Goal: Contribute content

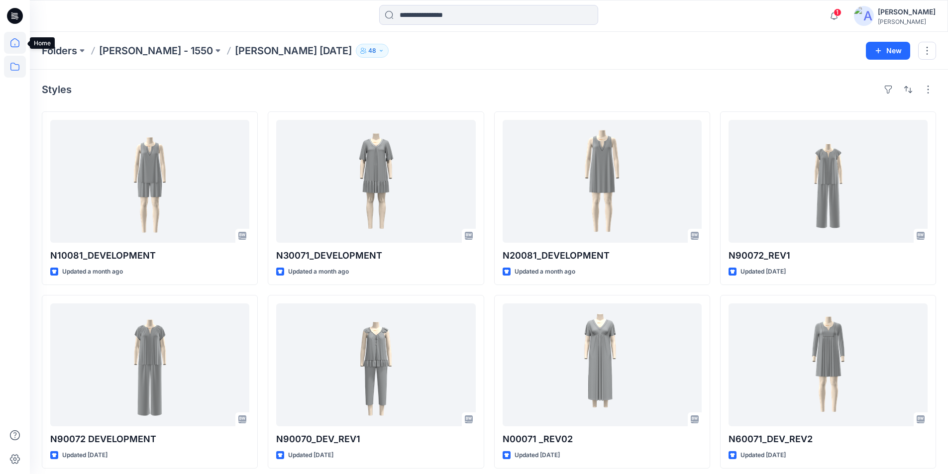
click at [14, 40] on icon at bounding box center [15, 43] width 22 height 22
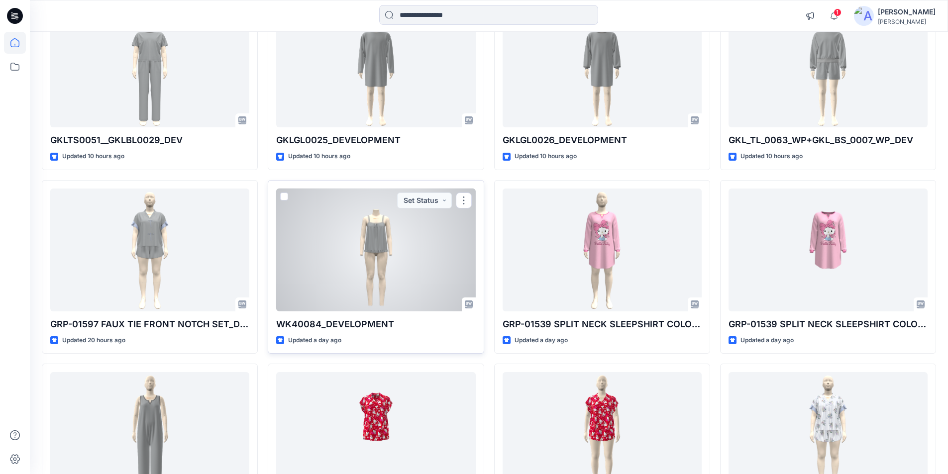
scroll to position [1304, 0]
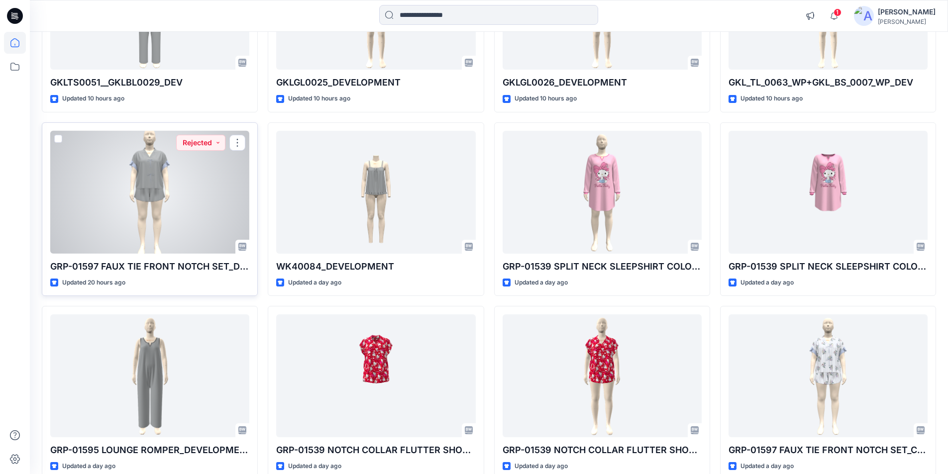
click at [105, 230] on div at bounding box center [149, 192] width 199 height 123
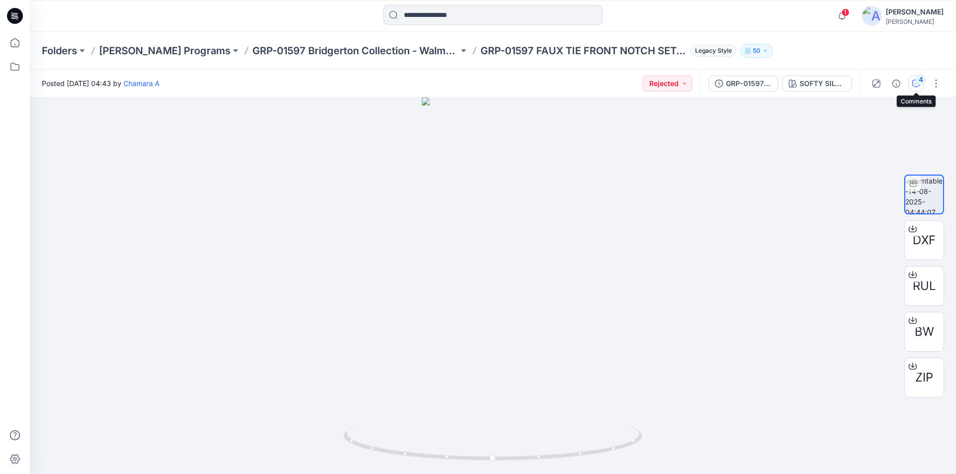
click at [920, 85] on button "4" at bounding box center [916, 84] width 16 height 16
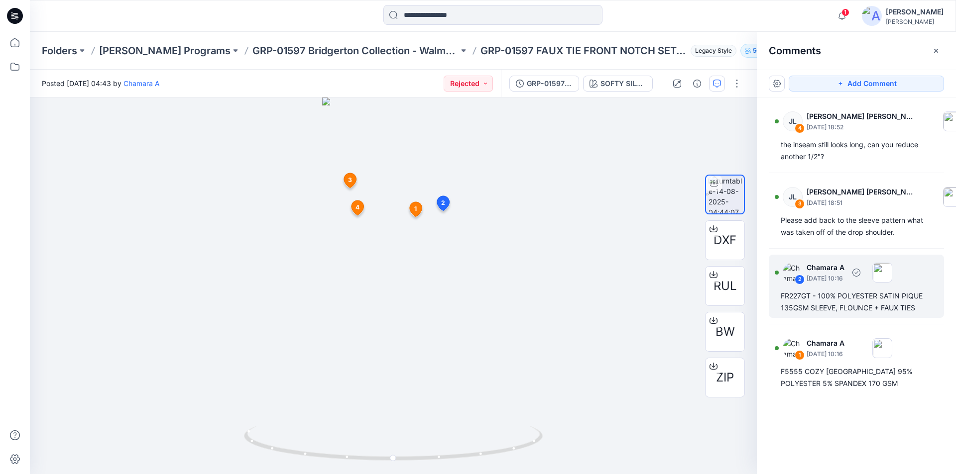
click at [882, 307] on div "FR227GT - 100% POLYESTER SATIN PIQUE 135GSM SLEEVE, FLOUNCE + FAUX TIES" at bounding box center [856, 302] width 151 height 24
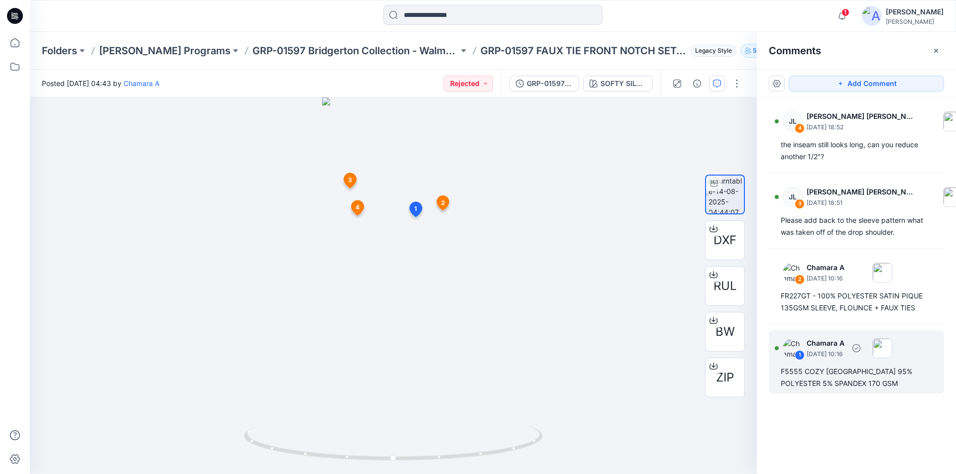
click at [844, 380] on div "F5555 COZY JERSEY 95% POLYESTER 5% SPANDEX 170 GSM" at bounding box center [856, 378] width 151 height 24
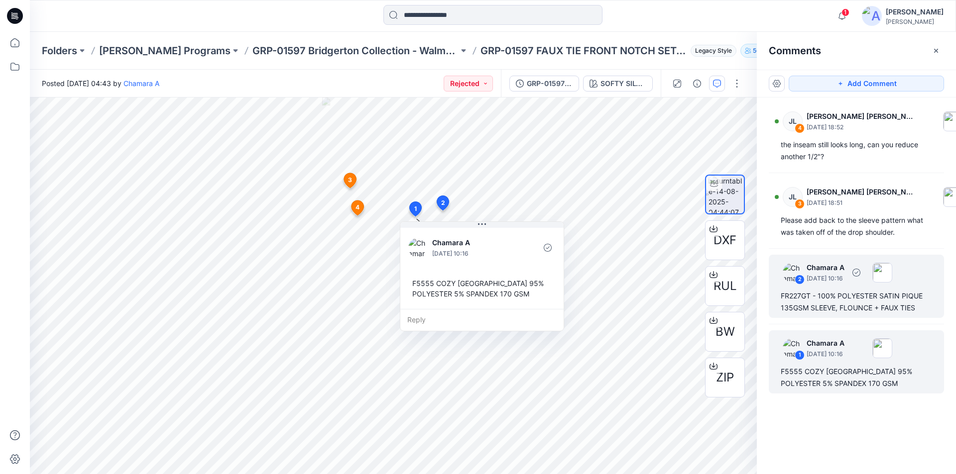
click at [827, 289] on div "2 Chamara A August 14, 2025 10:16 FR227GT - 100% POLYESTER SATIN PIQUE 135GSM S…" at bounding box center [856, 286] width 175 height 63
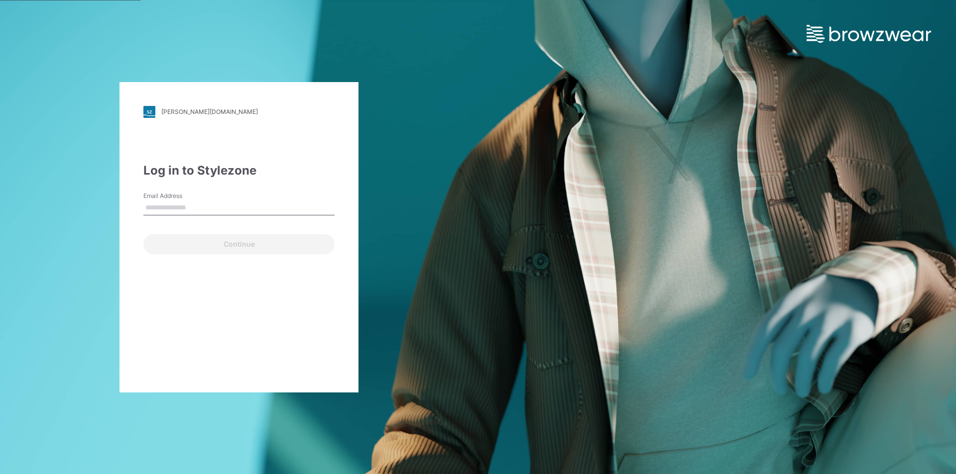
type input "**********"
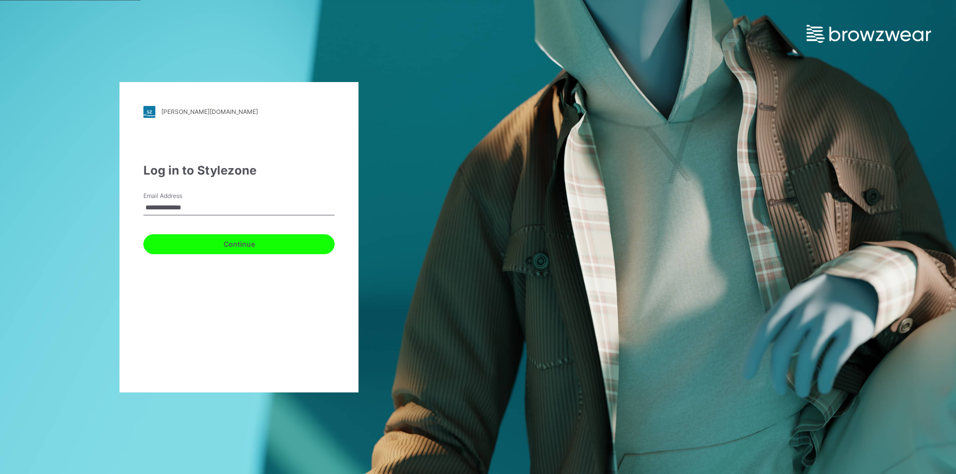
click at [192, 248] on button "Continue" at bounding box center [238, 244] width 191 height 20
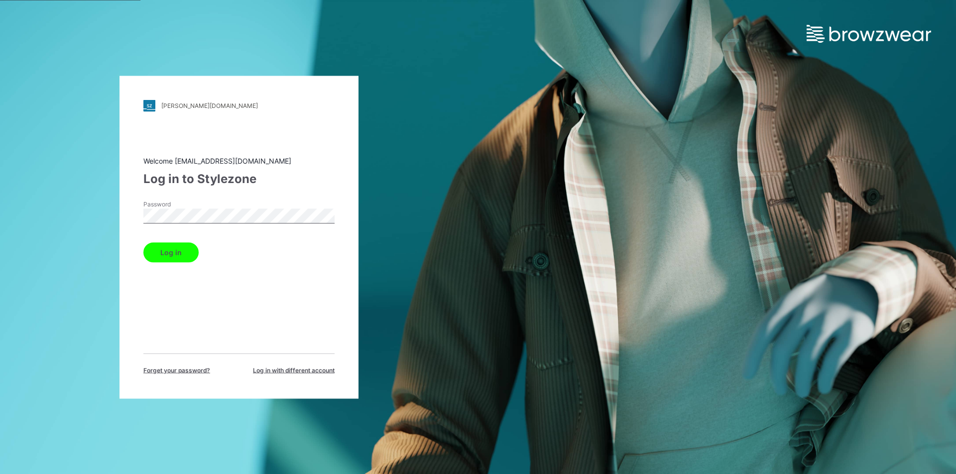
click at [172, 253] on button "Log in" at bounding box center [170, 252] width 55 height 20
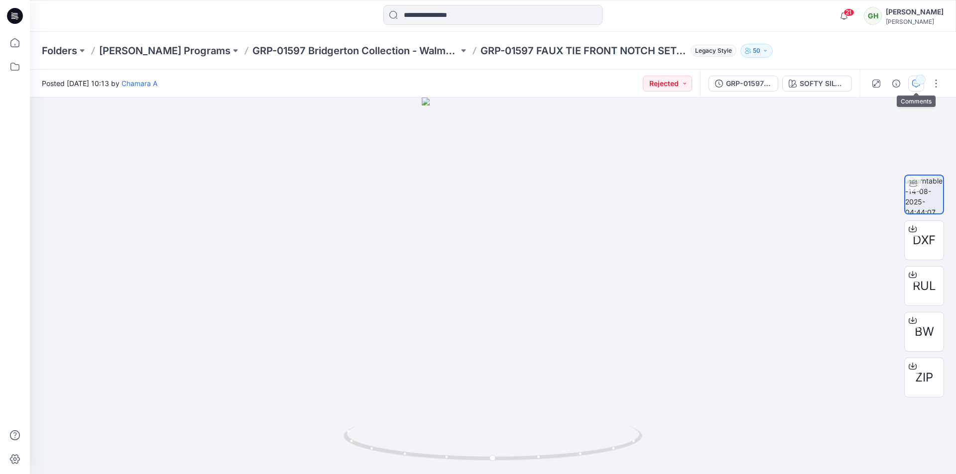
click at [923, 85] on button "button" at bounding box center [916, 84] width 16 height 16
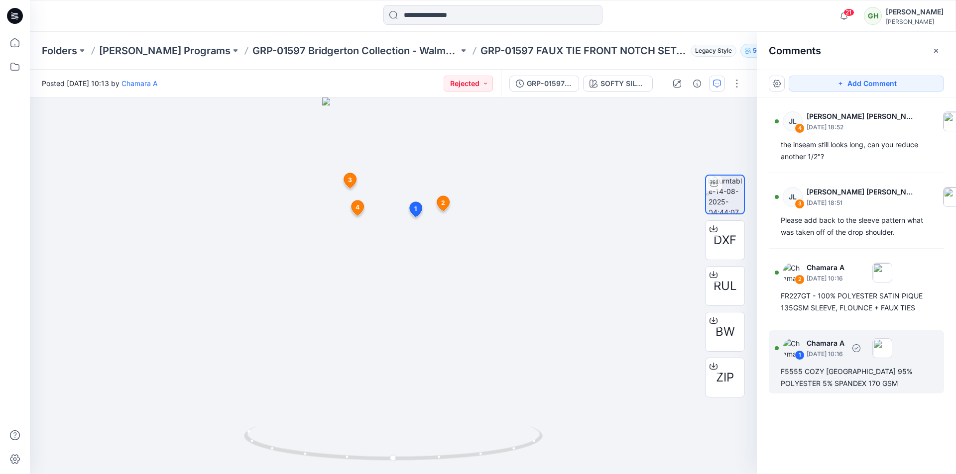
click at [831, 373] on div "F5555 COZY JERSEY 95% POLYESTER 5% SPANDEX 170 GSM" at bounding box center [856, 378] width 151 height 24
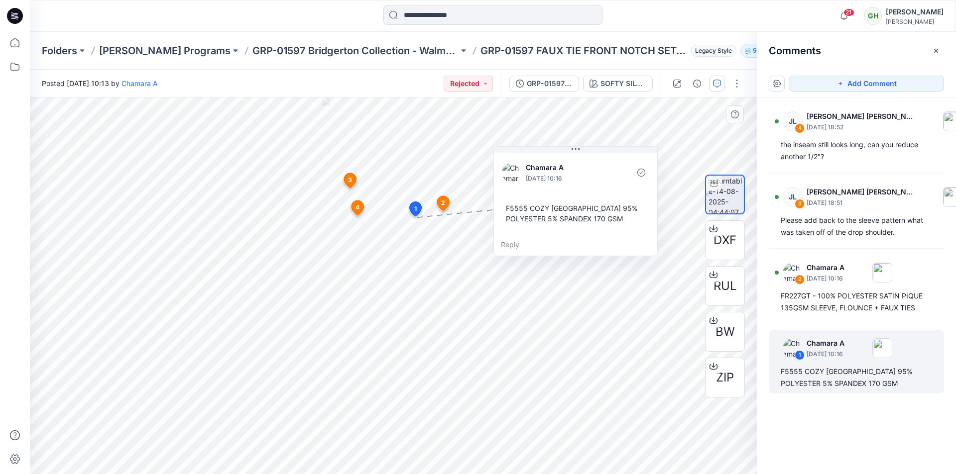
drag, startPoint x: 504, startPoint y: 245, endPoint x: 597, endPoint y: 171, distance: 119.7
click at [597, 170] on p "Chamara A" at bounding box center [566, 168] width 81 height 12
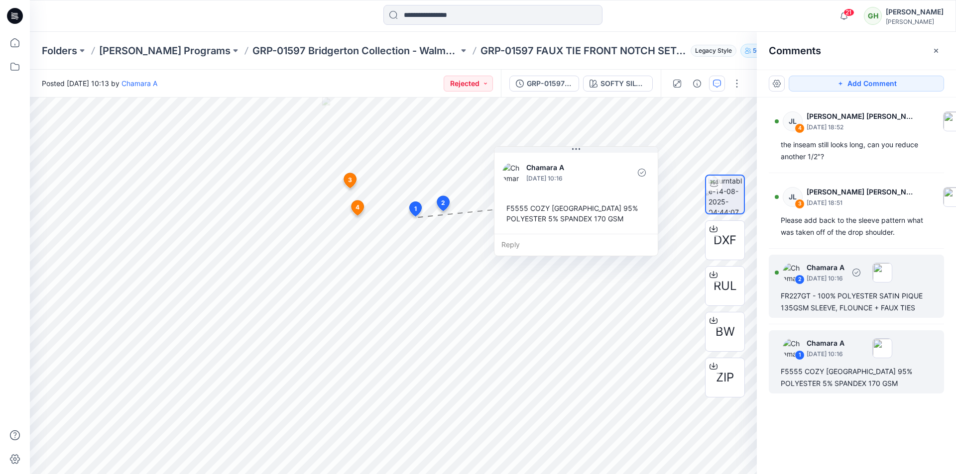
click at [857, 306] on div "FR227GT - 100% POLYESTER SATIN PIQUE 135GSM SLEEVE, FLOUNCE + FAUX TIES" at bounding box center [856, 302] width 151 height 24
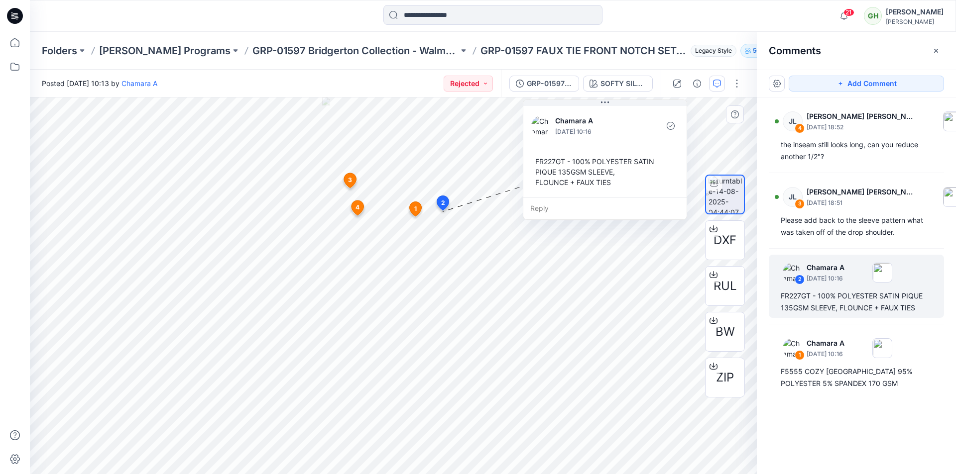
drag, startPoint x: 524, startPoint y: 229, endPoint x: 588, endPoint y: 112, distance: 133.2
click at [616, 100] on div "Chamara A August 14, 2025 10:16 FR227GT - 100% POLYESTER SATIN PIQUE 135GSM SLE…" at bounding box center [605, 160] width 164 height 120
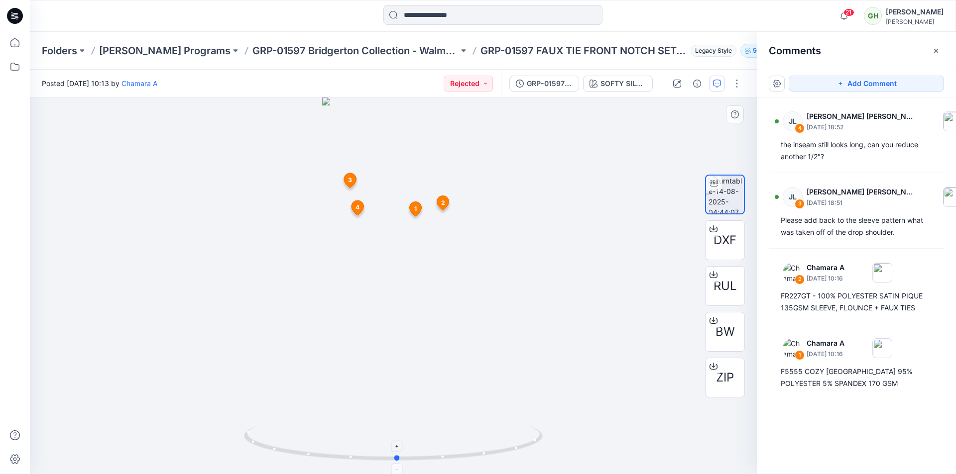
drag, startPoint x: 393, startPoint y: 459, endPoint x: 397, endPoint y: 441, distance: 18.4
click at [397, 441] on icon at bounding box center [394, 444] width 301 height 37
click at [418, 210] on icon at bounding box center [415, 209] width 12 height 14
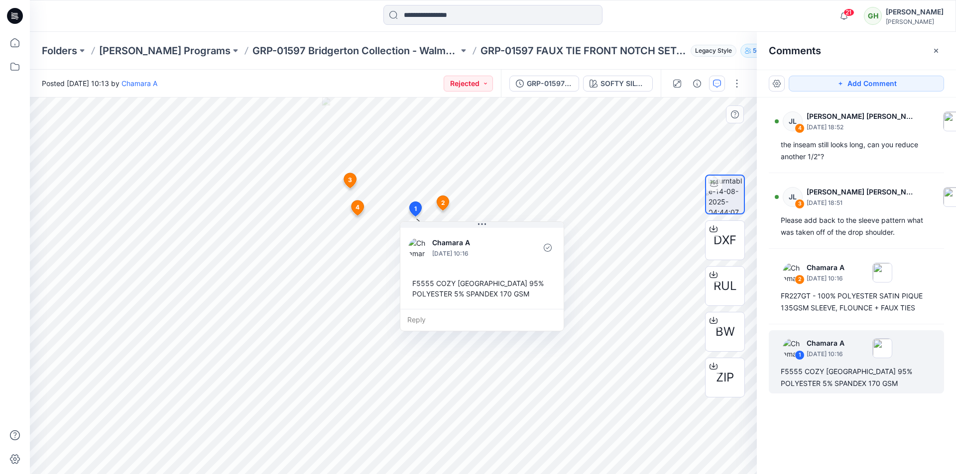
click at [353, 203] on icon at bounding box center [357, 208] width 12 height 15
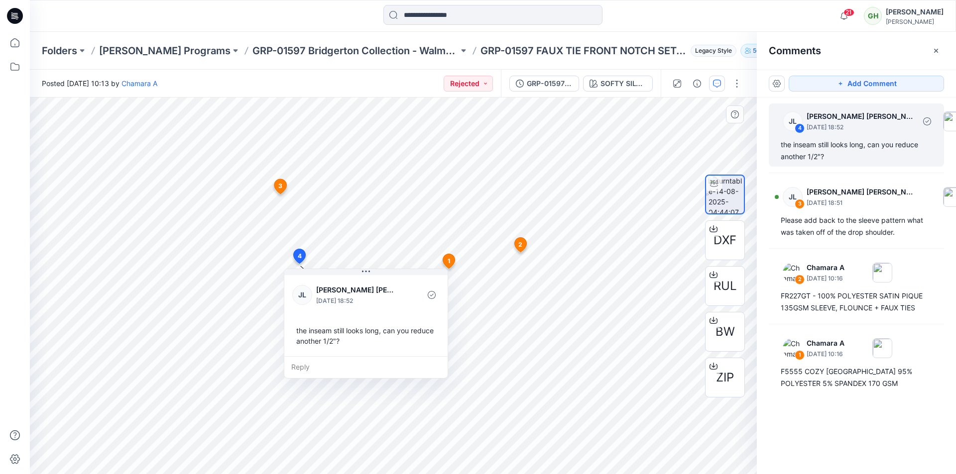
click at [864, 146] on div "the inseam still looks long, can you reduce another 1/2"?" at bounding box center [856, 151] width 151 height 24
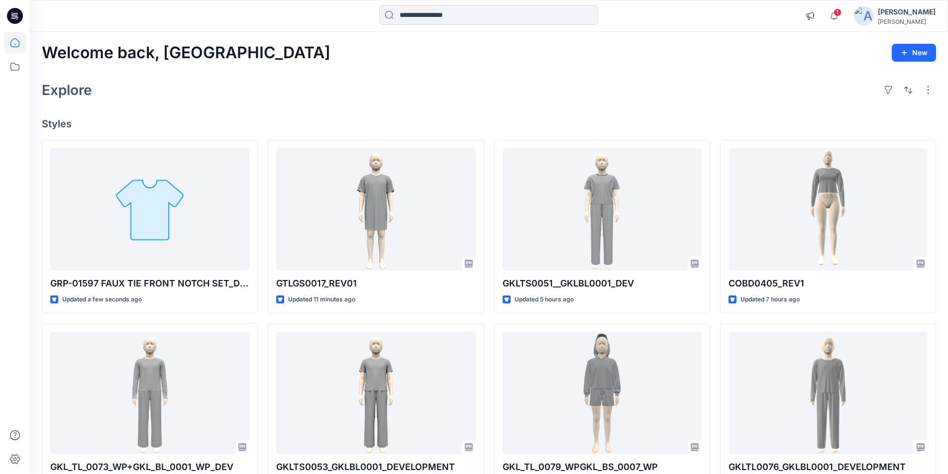
click at [918, 14] on div "[PERSON_NAME]" at bounding box center [907, 12] width 58 height 12
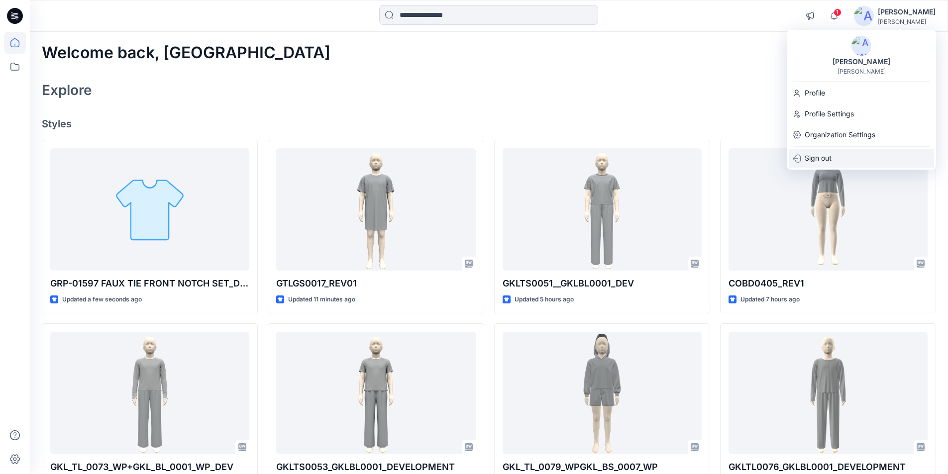
click at [823, 159] on p "Sign out" at bounding box center [818, 158] width 27 height 19
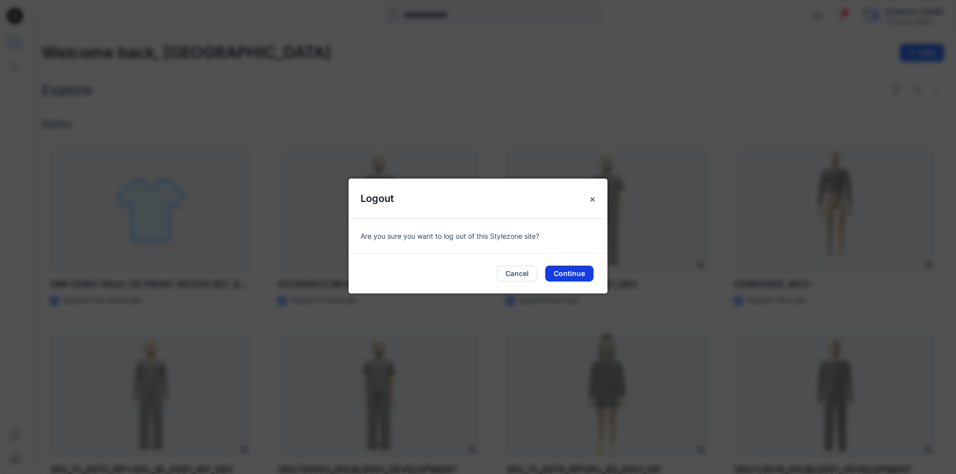
click at [559, 273] on button "Continue" at bounding box center [569, 274] width 48 height 16
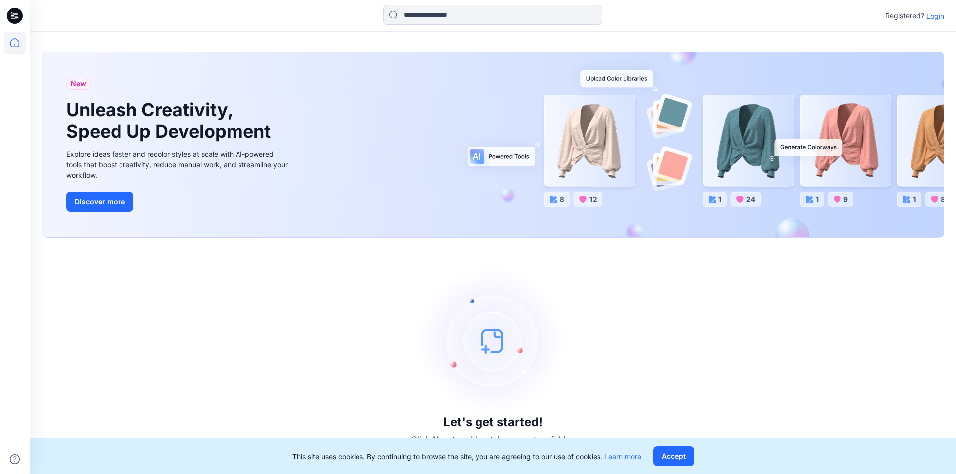
click at [929, 15] on p "Login" at bounding box center [935, 16] width 18 height 10
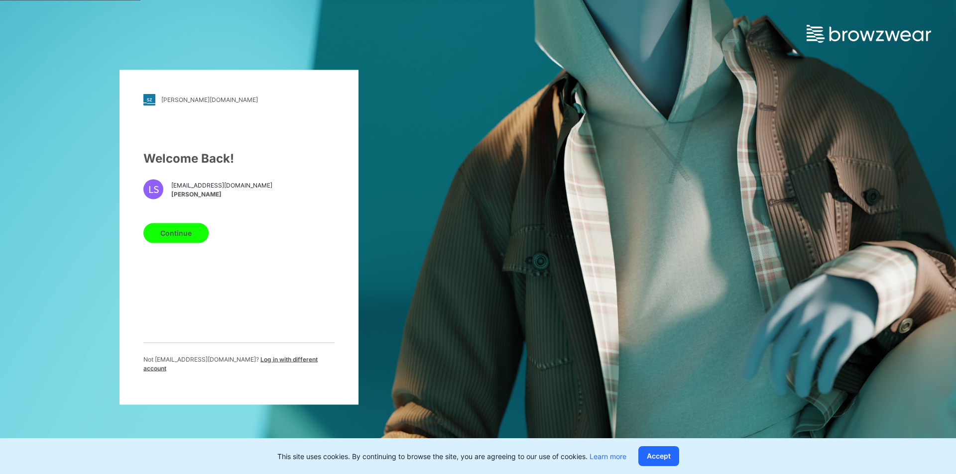
click at [253, 363] on span "Log in with different account" at bounding box center [230, 363] width 174 height 16
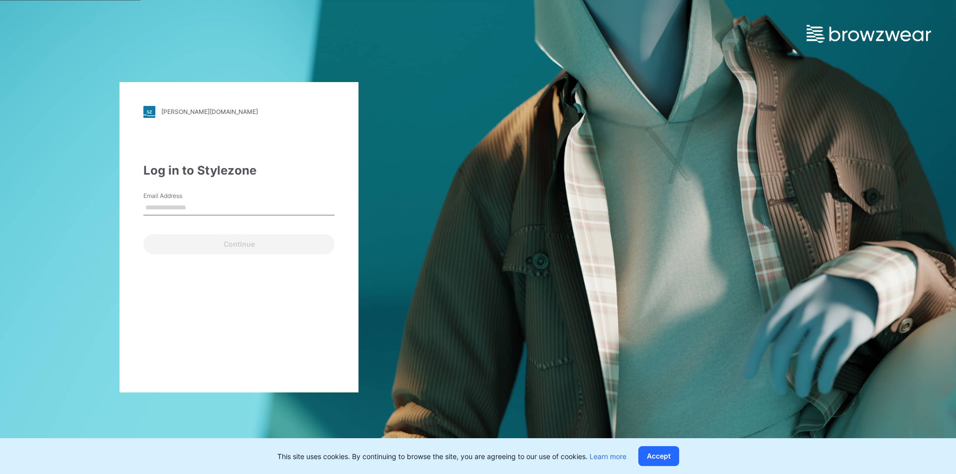
type input "**********"
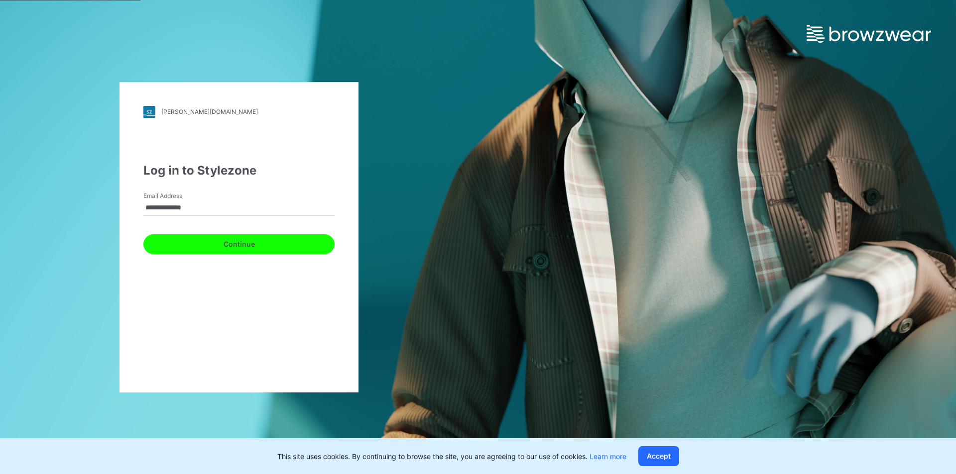
click at [196, 250] on button "Continue" at bounding box center [238, 244] width 191 height 20
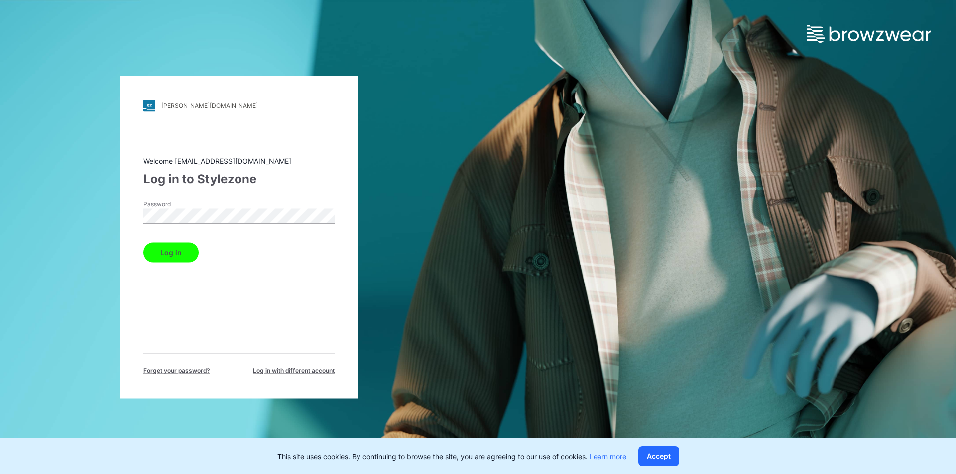
click at [173, 249] on button "Log in" at bounding box center [170, 252] width 55 height 20
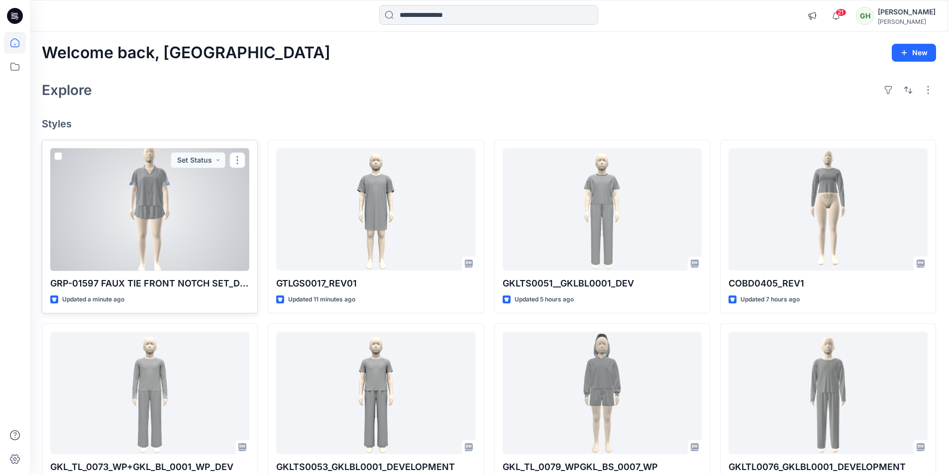
click at [184, 221] on div at bounding box center [149, 209] width 199 height 123
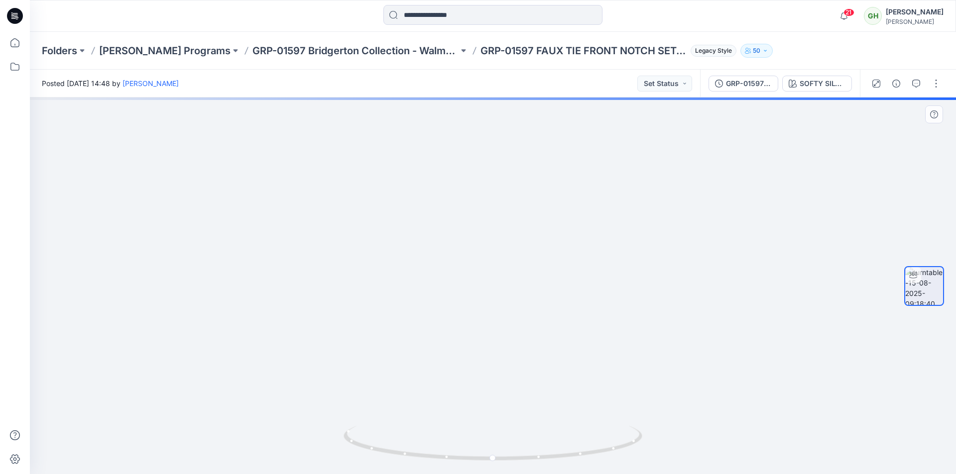
drag, startPoint x: 503, startPoint y: 166, endPoint x: 515, endPoint y: 275, distance: 109.2
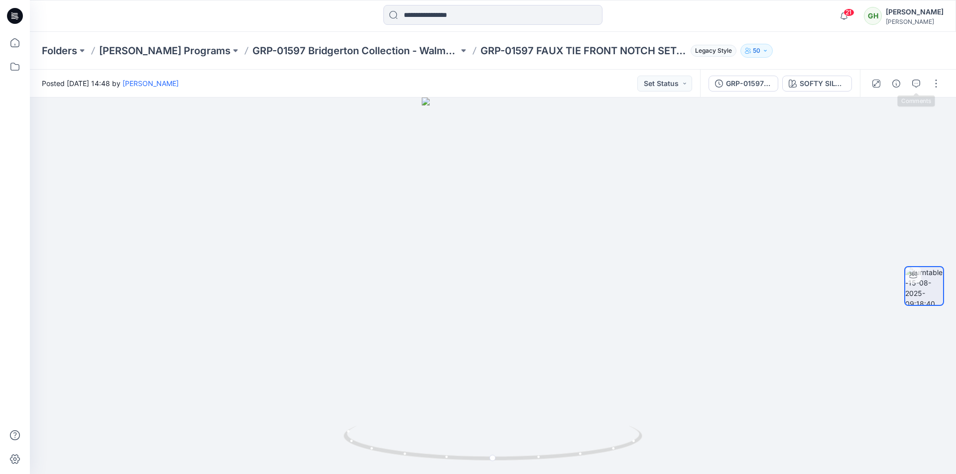
click at [915, 86] on icon "button" at bounding box center [916, 84] width 8 height 8
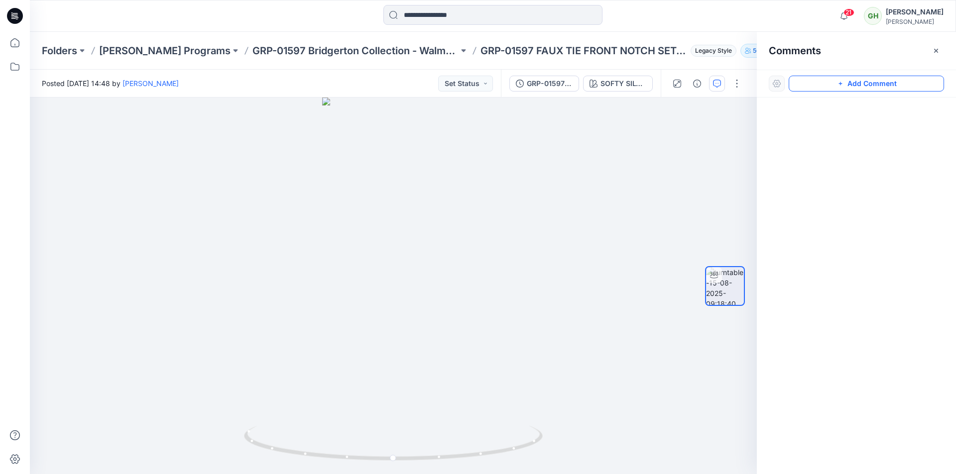
click at [845, 83] on button "Add Comment" at bounding box center [865, 84] width 155 height 16
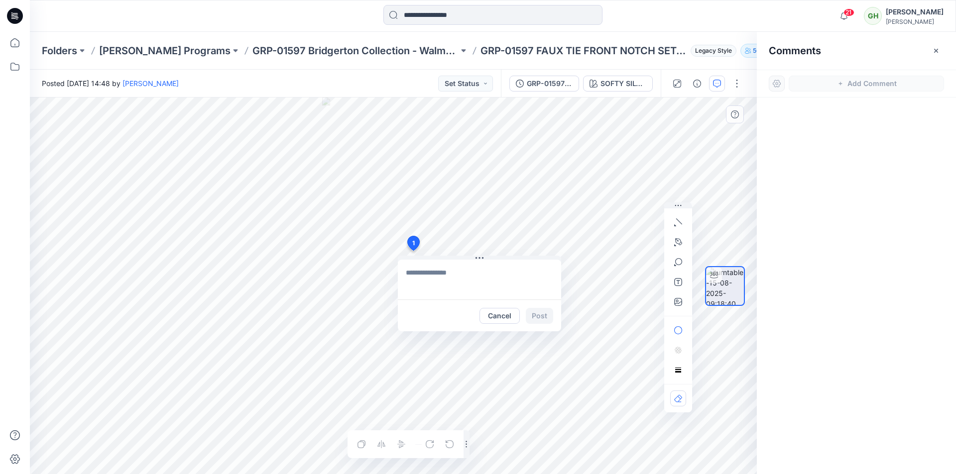
click at [413, 251] on div "1 Cancel Post Layer 1" at bounding box center [393, 286] width 727 height 377
click at [451, 275] on textarea at bounding box center [479, 280] width 163 height 40
paste textarea "**********"
type textarea "**********"
click at [543, 319] on button "Post" at bounding box center [539, 316] width 27 height 16
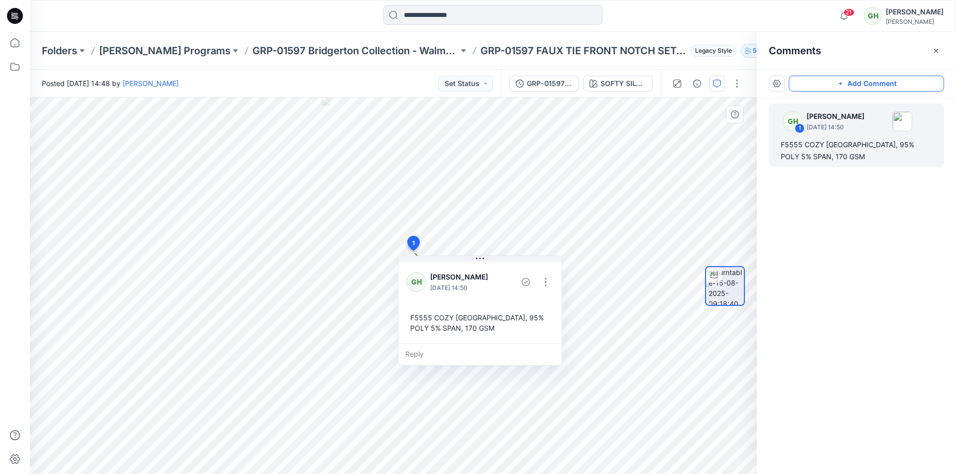
click at [865, 83] on button "Add Comment" at bounding box center [865, 84] width 155 height 16
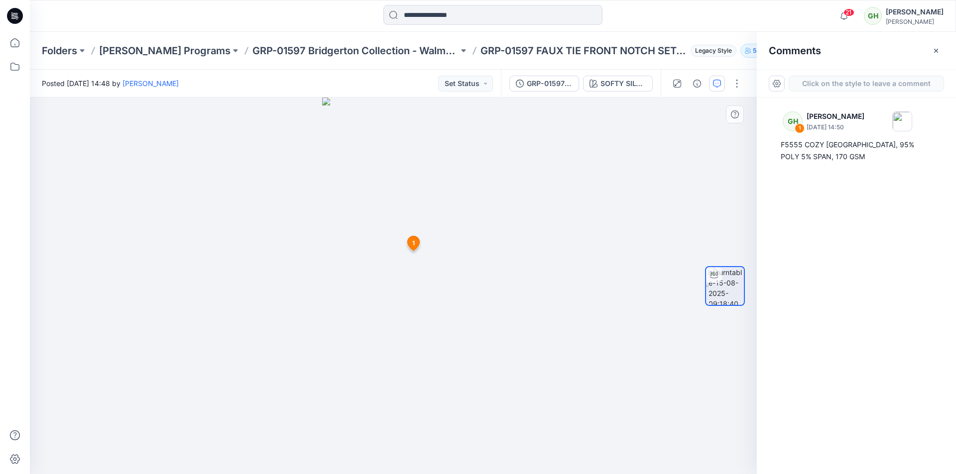
click at [440, 213] on div "2 1 GH Gayan Hettiarachchi August 15, 2025 14:50 F5555 COZY JERSEY, 95% POLY 5%…" at bounding box center [393, 286] width 727 height 377
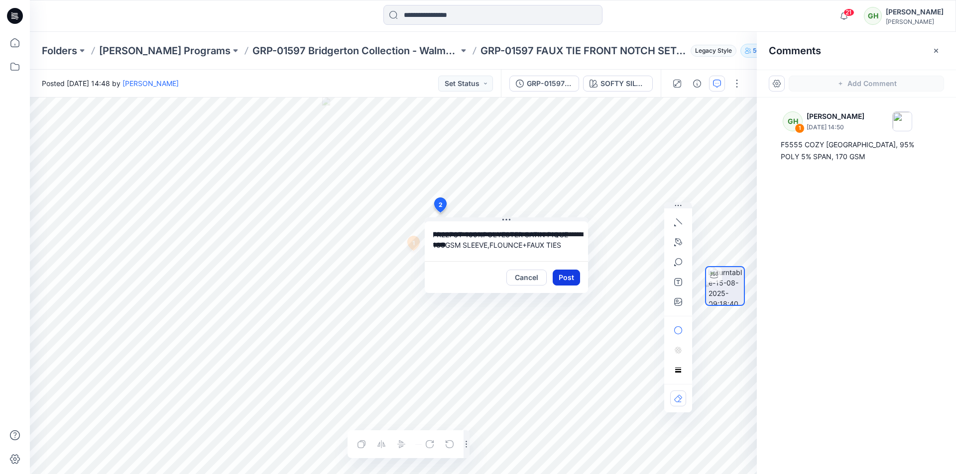
type textarea "**********"
click at [575, 281] on button "Post" at bounding box center [566, 278] width 27 height 16
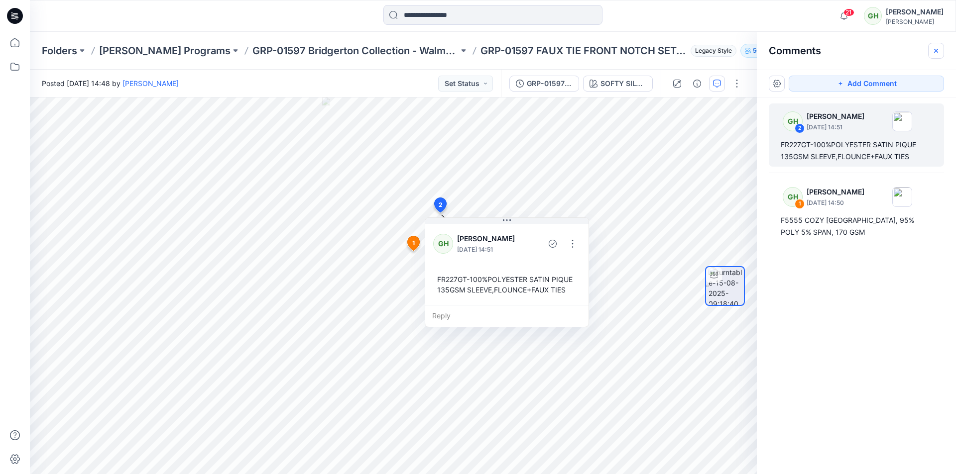
click at [932, 51] on icon "button" at bounding box center [936, 51] width 8 height 8
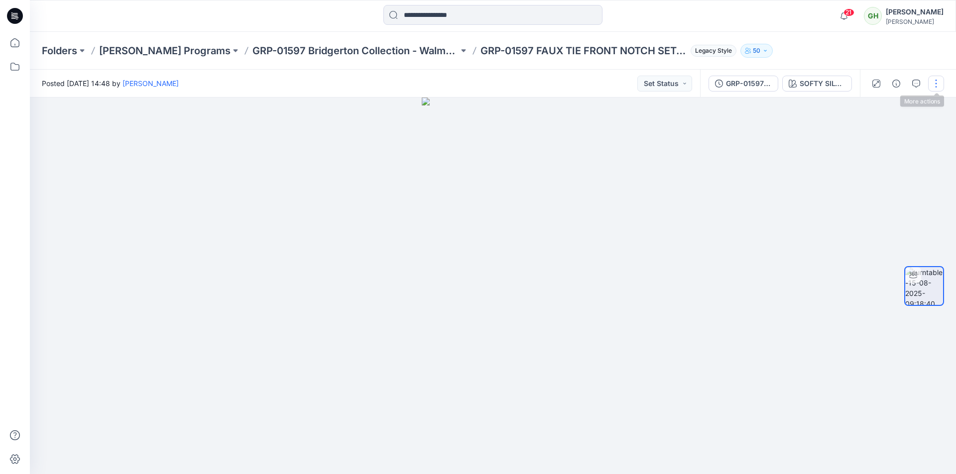
click at [933, 82] on button "button" at bounding box center [936, 84] width 16 height 16
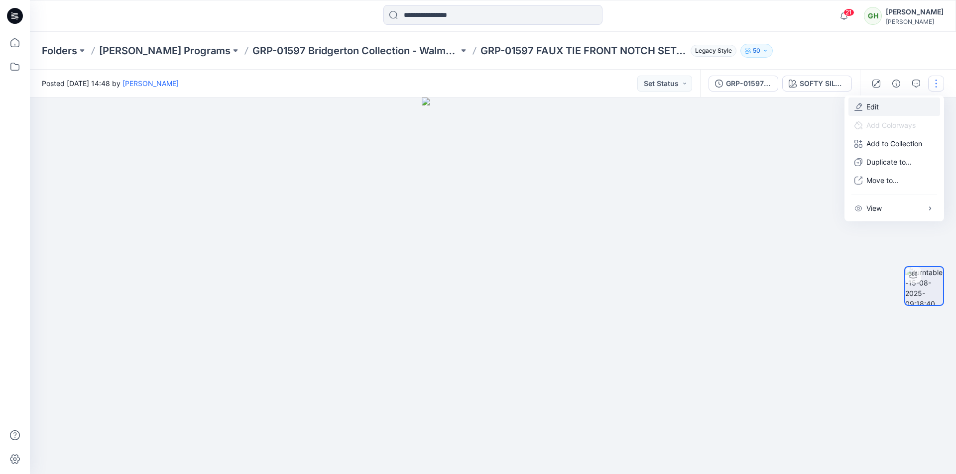
click at [885, 109] on button "Edit" at bounding box center [894, 107] width 92 height 18
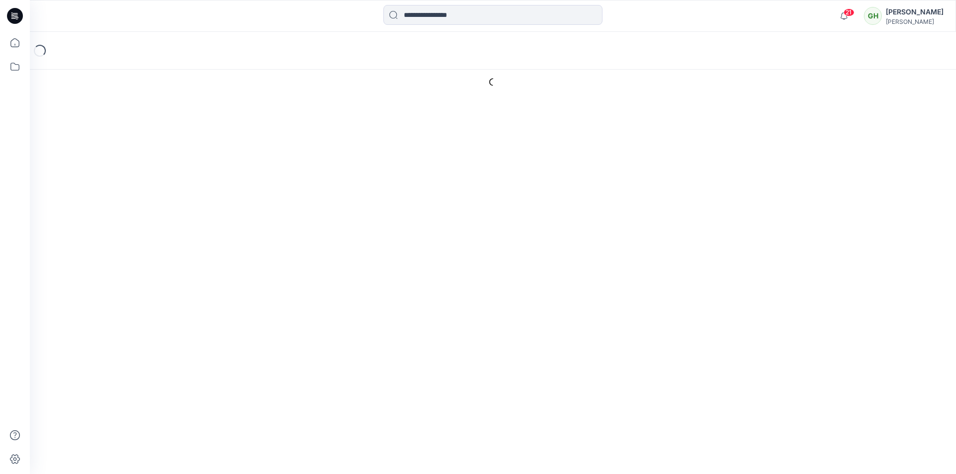
type input "**********"
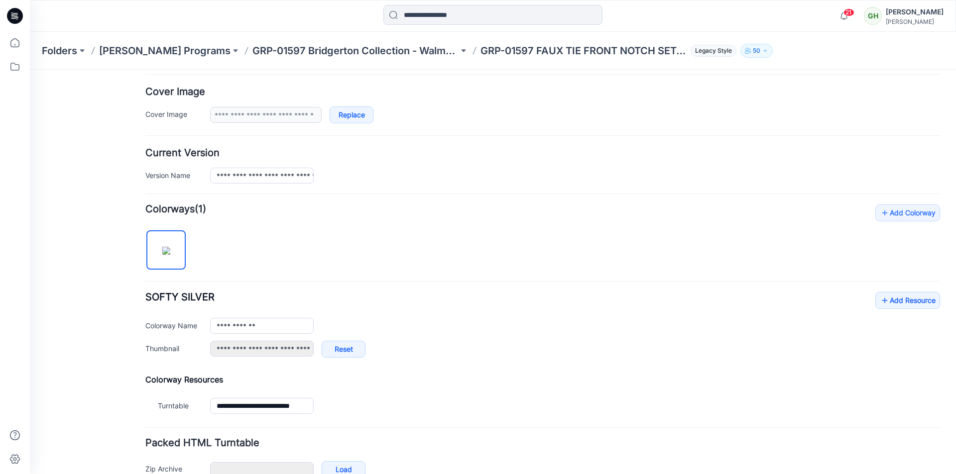
scroll to position [199, 0]
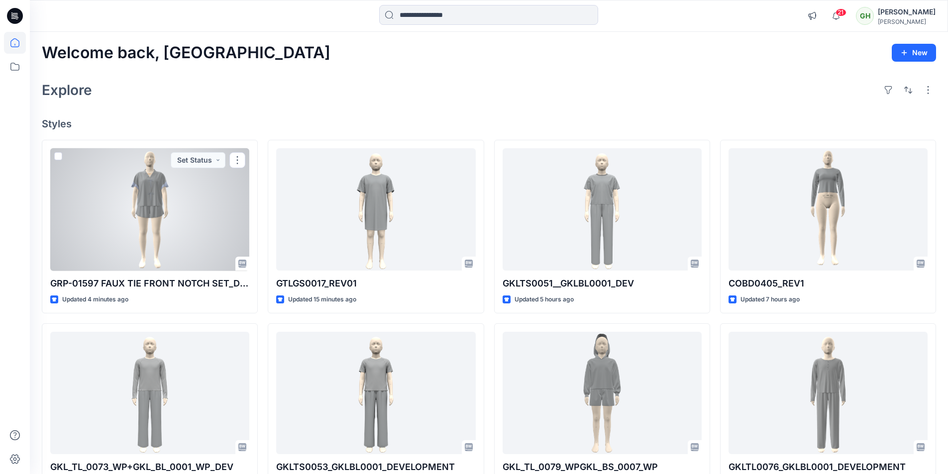
click at [163, 219] on div at bounding box center [149, 209] width 199 height 123
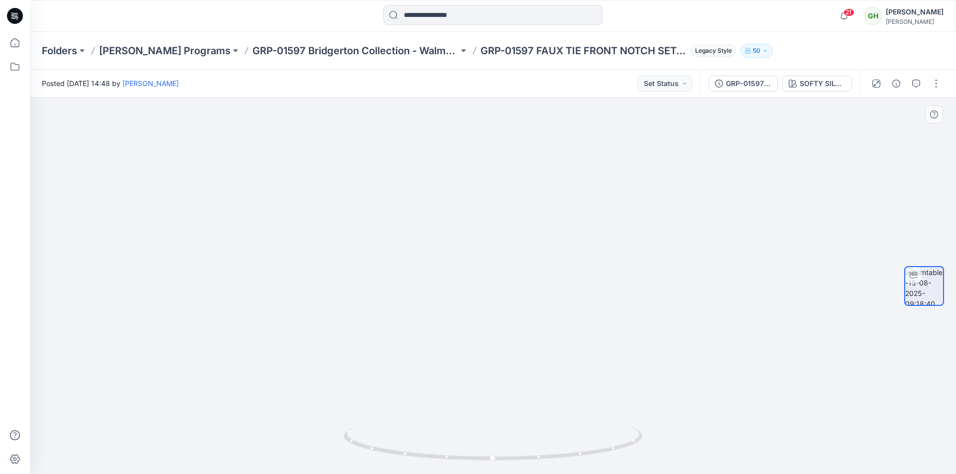
drag, startPoint x: 507, startPoint y: 311, endPoint x: 505, endPoint y: 342, distance: 31.0
click at [935, 83] on button "button" at bounding box center [936, 84] width 16 height 16
click at [891, 104] on button "Edit" at bounding box center [894, 107] width 92 height 18
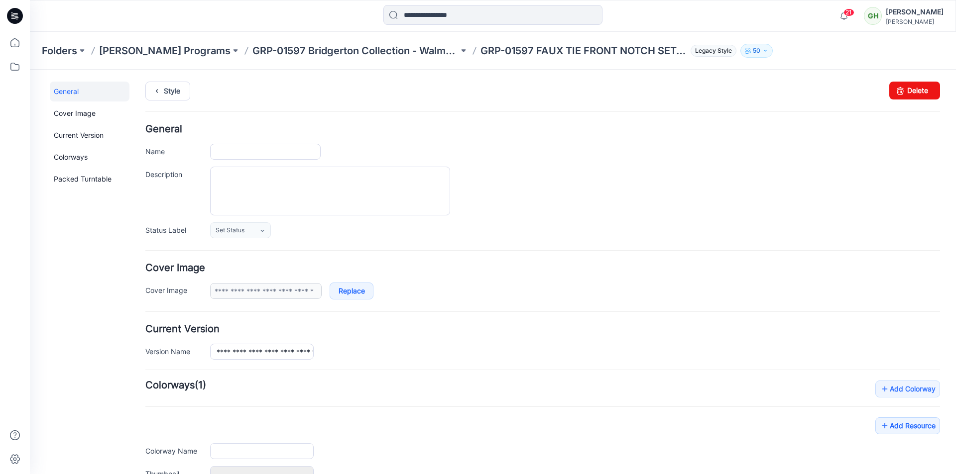
type input "**********"
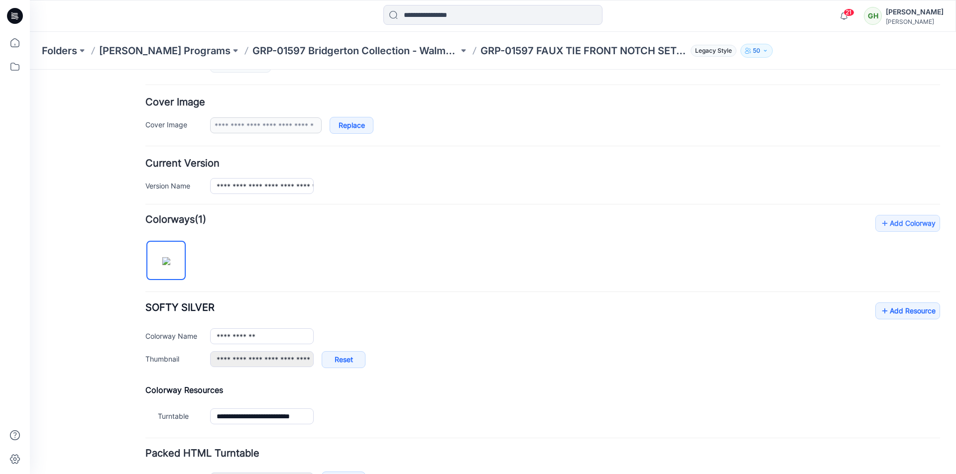
scroll to position [233, 0]
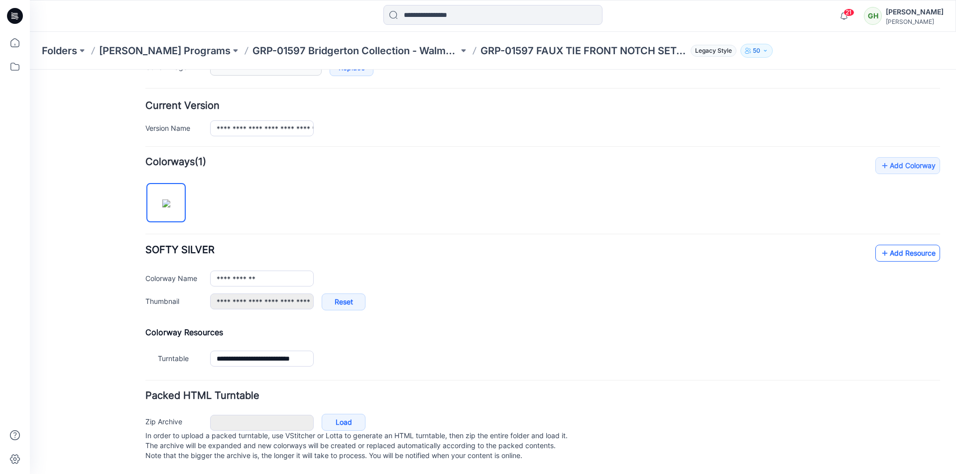
click at [882, 247] on link "Add Resource" at bounding box center [907, 253] width 65 height 17
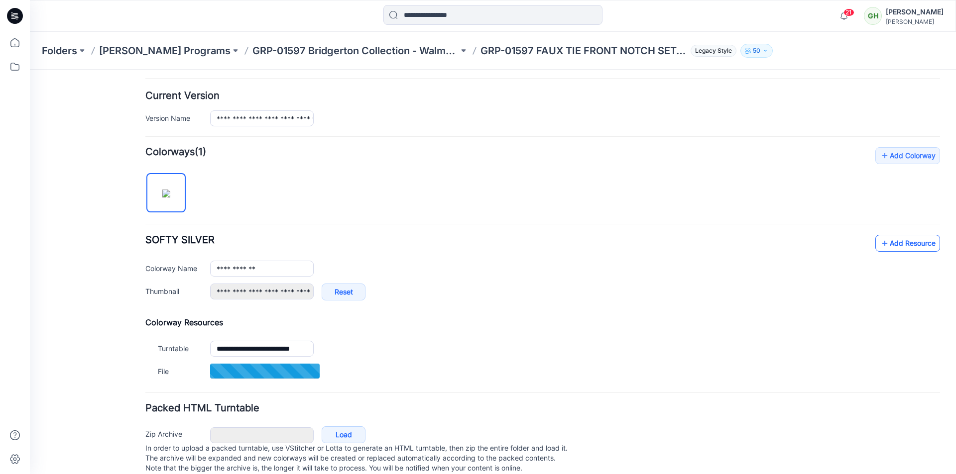
click at [894, 242] on link "Add Resource" at bounding box center [907, 243] width 65 height 17
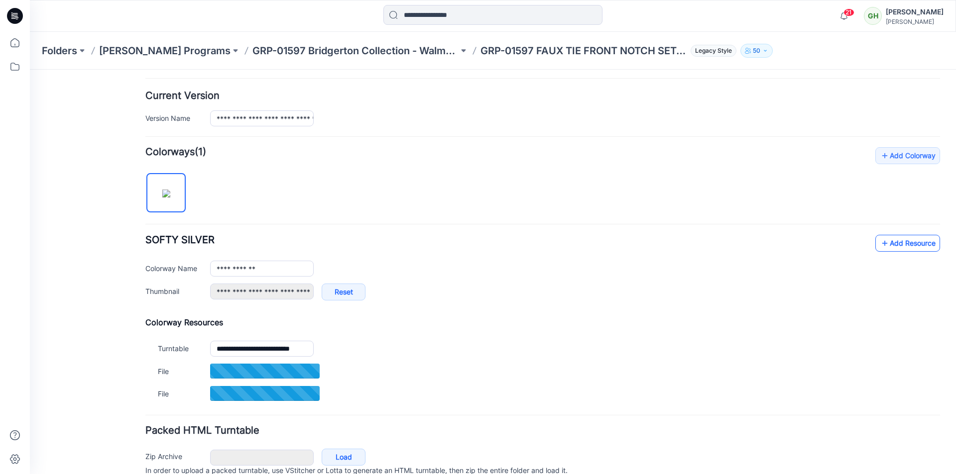
click at [893, 244] on link "Add Resource" at bounding box center [907, 243] width 65 height 17
click at [893, 240] on link "Add Resource" at bounding box center [907, 243] width 65 height 17
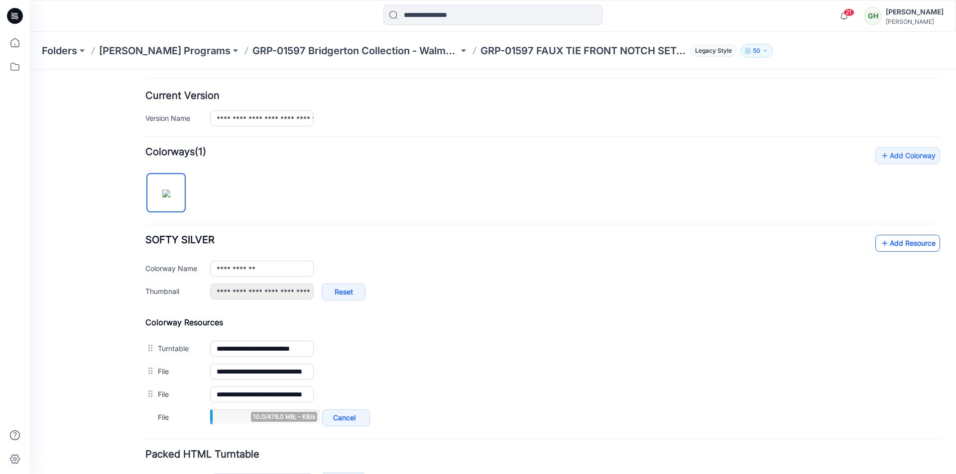
click at [902, 245] on link "Add Resource" at bounding box center [907, 243] width 65 height 17
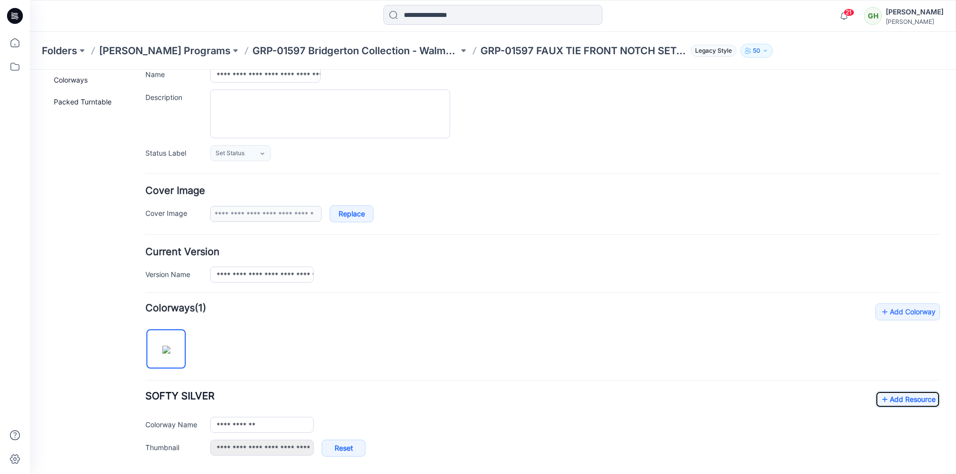
scroll to position [0, 0]
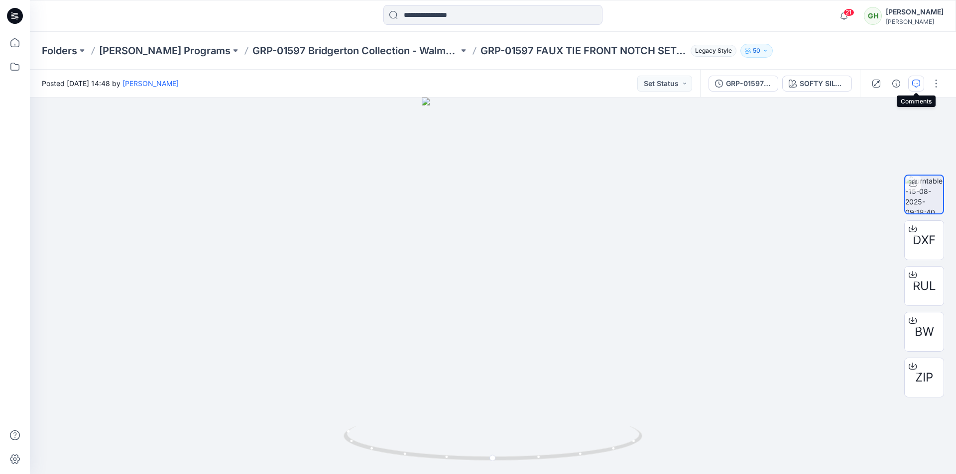
click at [920, 88] on button "button" at bounding box center [916, 84] width 16 height 16
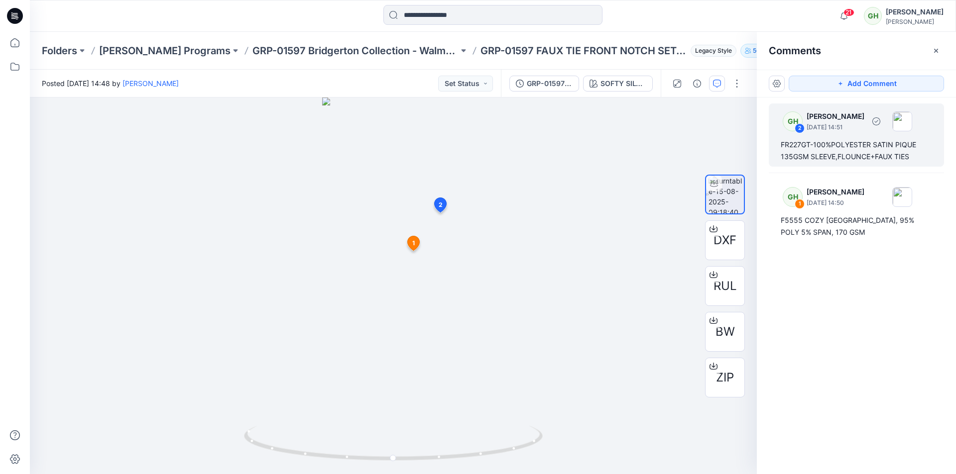
click at [886, 151] on div "FR227GT-100%POLYESTER SATIN PIQUE 135GSM SLEEVE,FLOUNCE+FAUX TIES" at bounding box center [856, 151] width 151 height 24
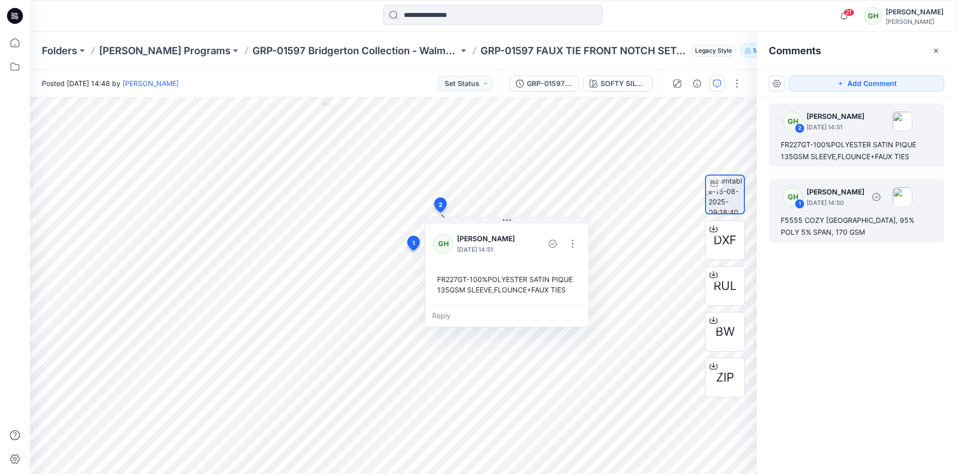
click at [844, 220] on div "F5555 COZY JERSEY, 95% POLY 5% SPAN, 170 GSM" at bounding box center [856, 227] width 151 height 24
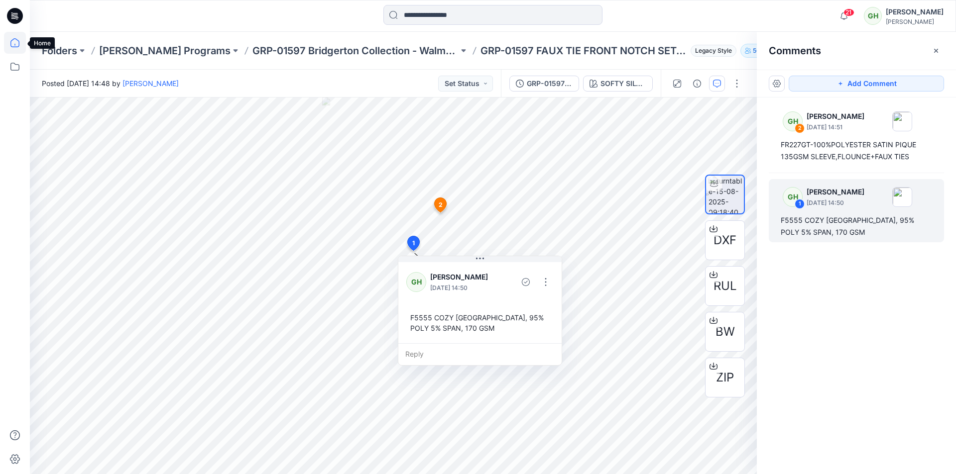
click at [7, 42] on icon at bounding box center [15, 43] width 22 height 22
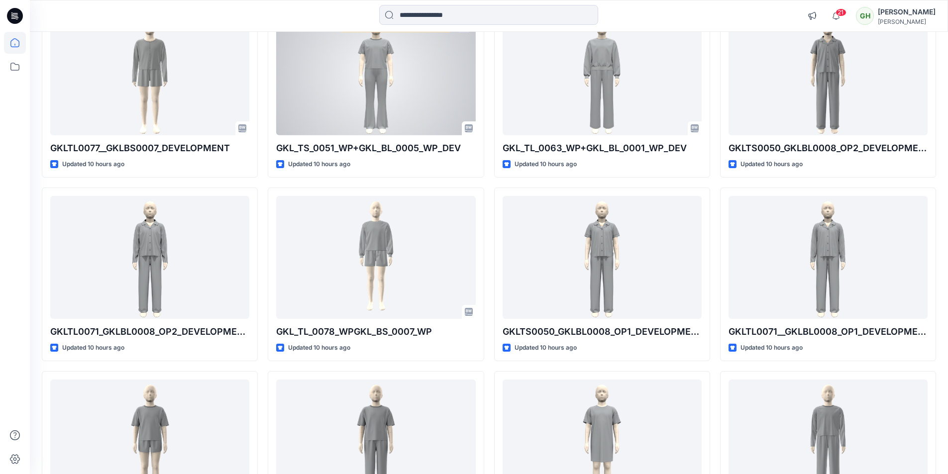
scroll to position [553, 0]
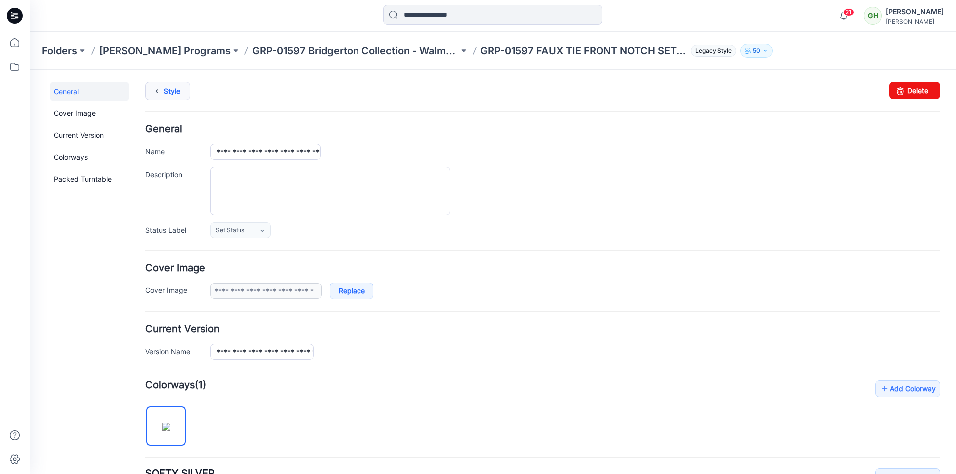
click at [168, 89] on link "Style" at bounding box center [167, 91] width 45 height 19
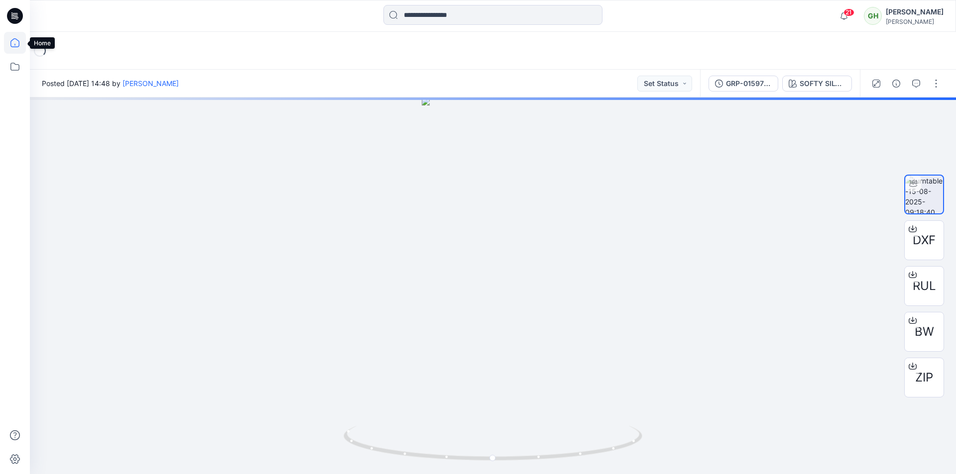
click at [12, 38] on icon at bounding box center [15, 43] width 22 height 22
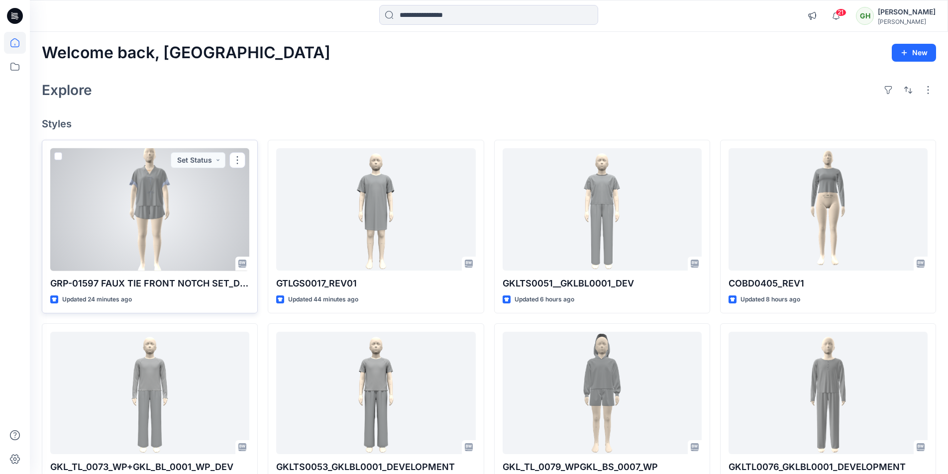
click at [144, 225] on div at bounding box center [149, 209] width 199 height 123
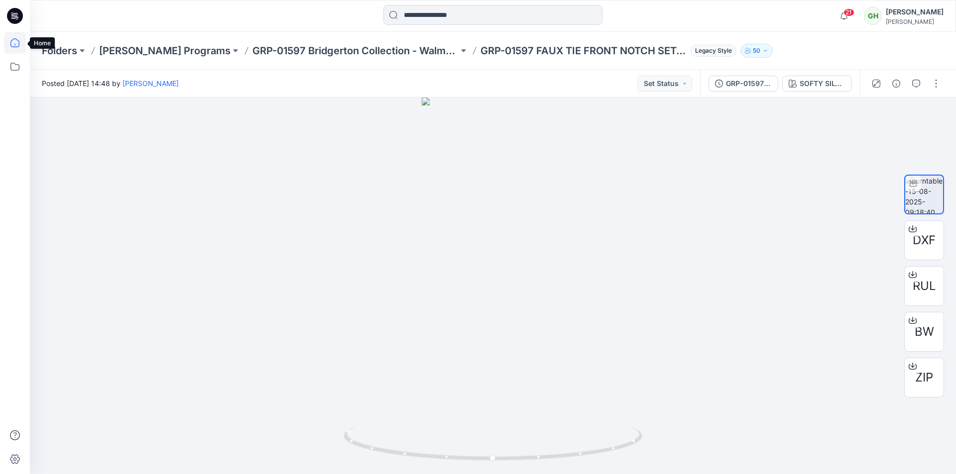
click at [11, 42] on icon at bounding box center [15, 43] width 22 height 22
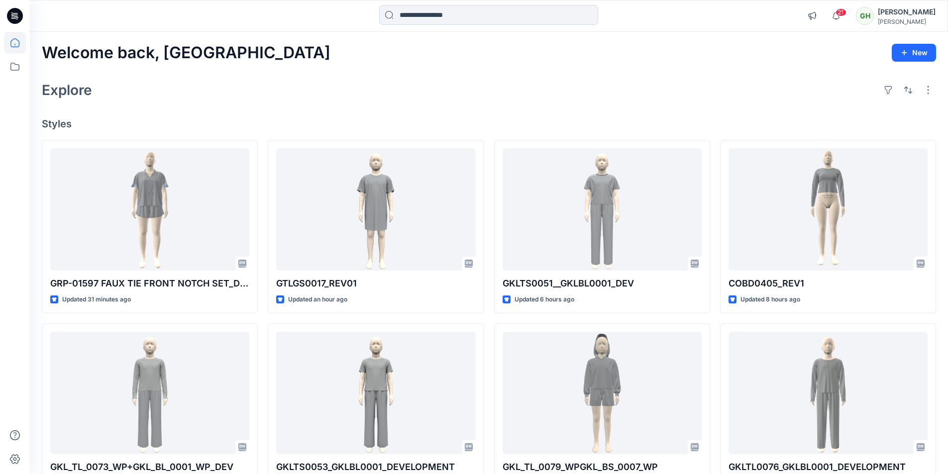
scroll to position [453, 0]
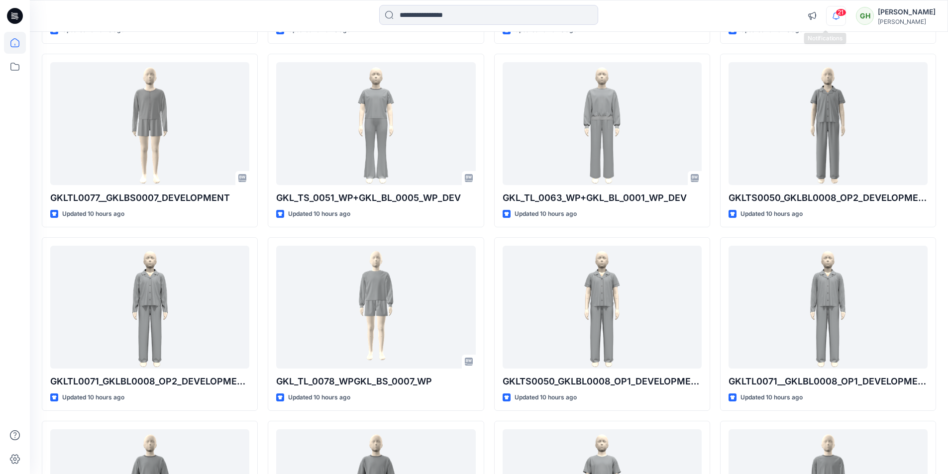
click at [827, 15] on icon "button" at bounding box center [836, 16] width 19 height 20
